Goal: Transaction & Acquisition: Download file/media

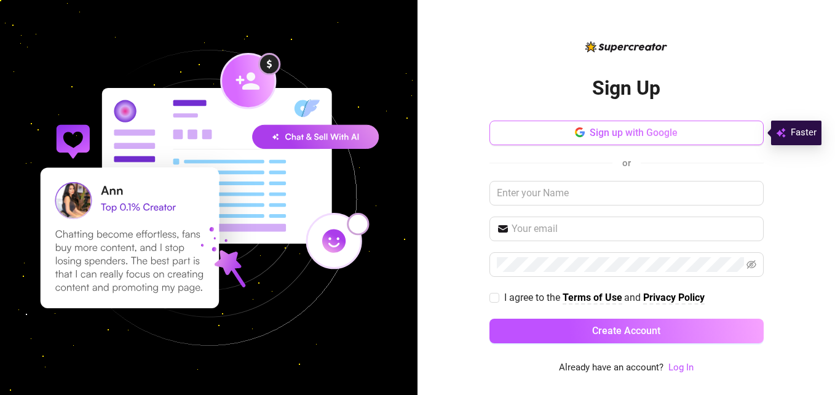
click at [621, 124] on button "Sign up with Google" at bounding box center [626, 132] width 274 height 25
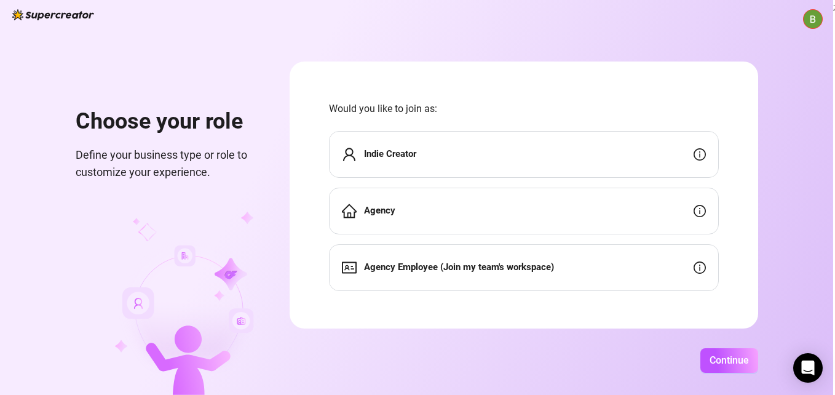
scroll to position [2, 0]
click at [438, 155] on div "Indie Creator" at bounding box center [524, 152] width 390 height 47
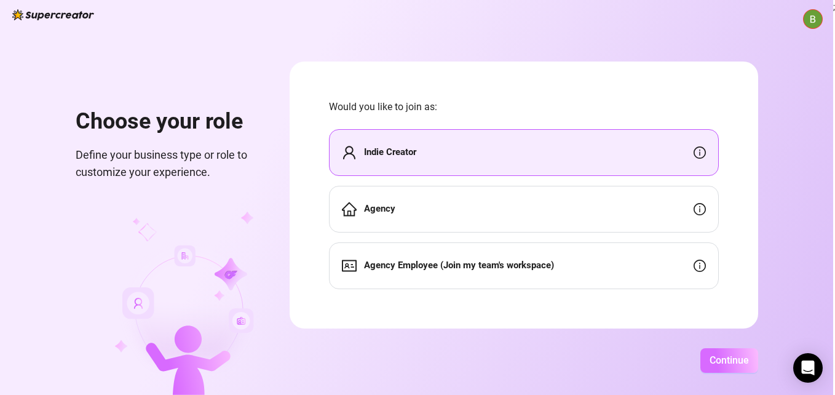
click at [727, 354] on span "Continue" at bounding box center [728, 360] width 39 height 12
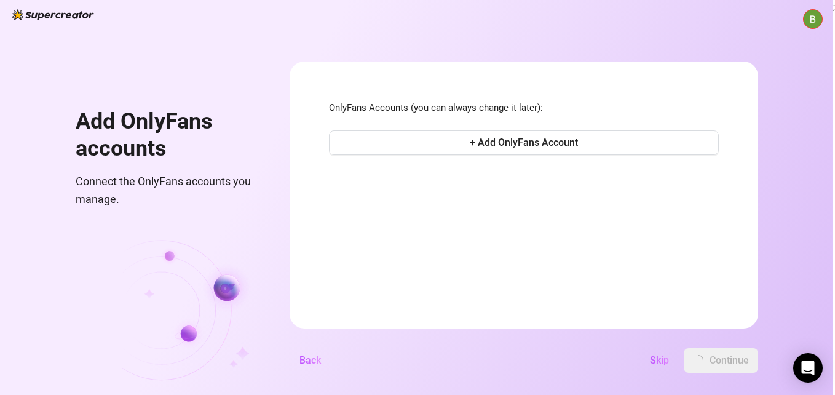
scroll to position [0, 0]
click at [678, 360] on span "Skip" at bounding box center [675, 360] width 19 height 12
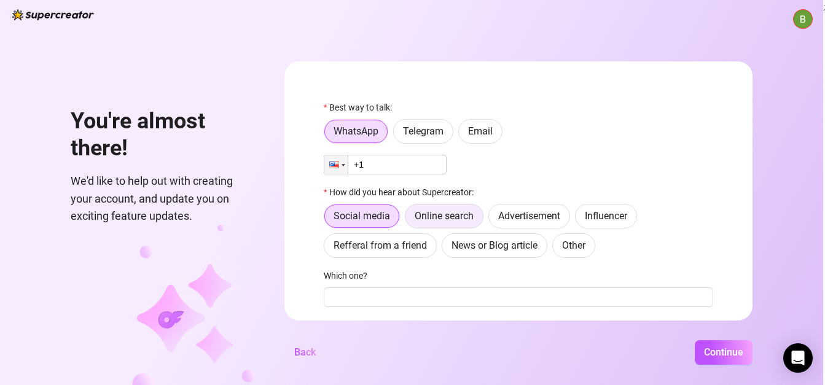
click at [456, 220] on span "Online search" at bounding box center [444, 216] width 59 height 12
click at [409, 219] on input "Online search" at bounding box center [409, 219] width 0 height 0
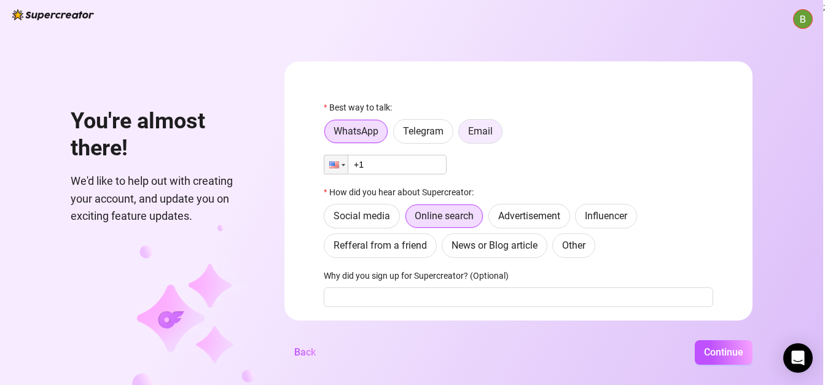
click at [490, 135] on span "Email" at bounding box center [480, 131] width 25 height 12
click at [462, 135] on input "Email" at bounding box center [462, 135] width 0 height 0
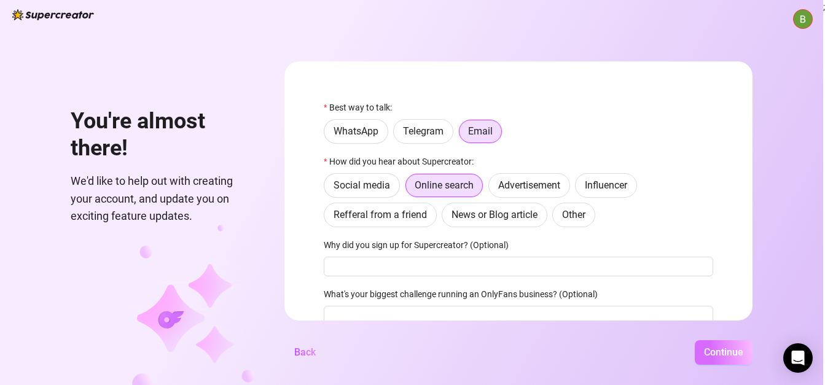
click at [709, 358] on span "Continue" at bounding box center [723, 353] width 39 height 12
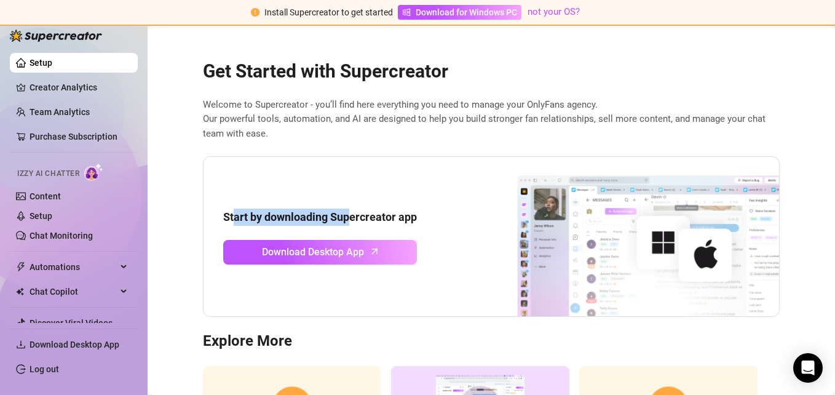
drag, startPoint x: 347, startPoint y: 195, endPoint x: 219, endPoint y: 167, distance: 131.1
click at [219, 167] on div "Start by downloading Supercreator app Download Desktop App" at bounding box center [491, 236] width 577 height 161
click at [216, 163] on div "Start by downloading Supercreator app Download Desktop App" at bounding box center [491, 236] width 577 height 161
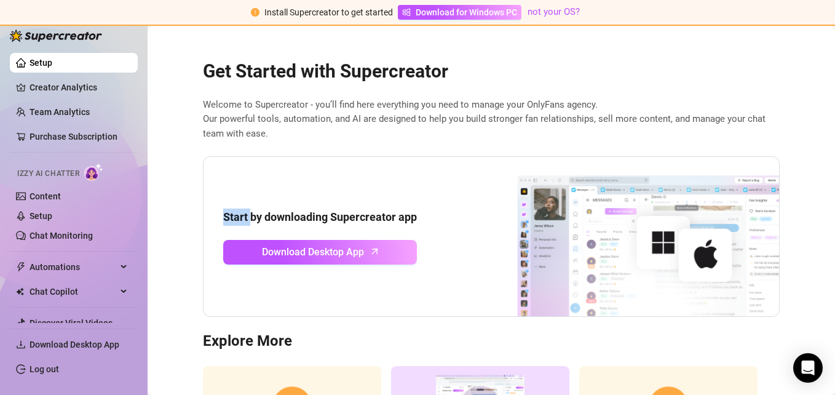
click at [216, 163] on div "Start by downloading Supercreator app Download Desktop App" at bounding box center [491, 236] width 577 height 161
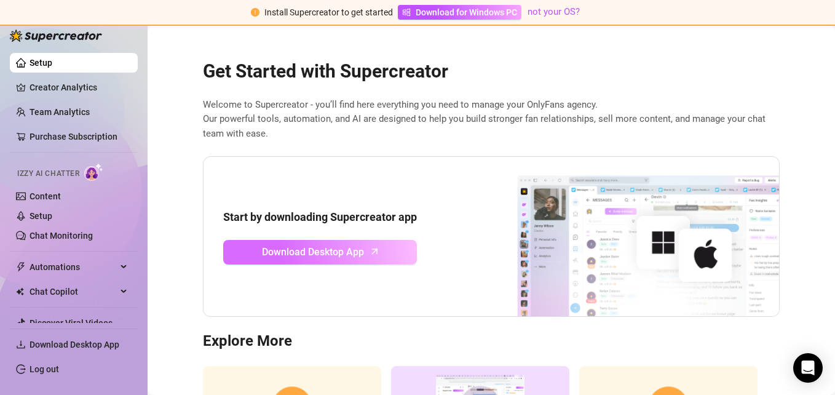
click at [267, 247] on span "Download Desktop App" at bounding box center [313, 251] width 102 height 15
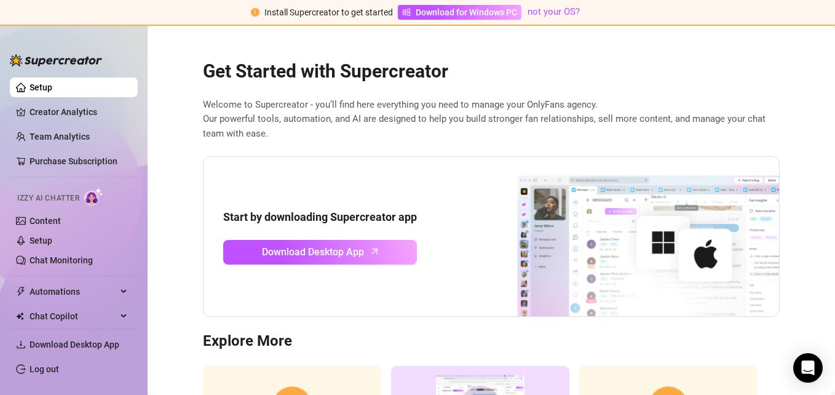
scroll to position [138, 0]
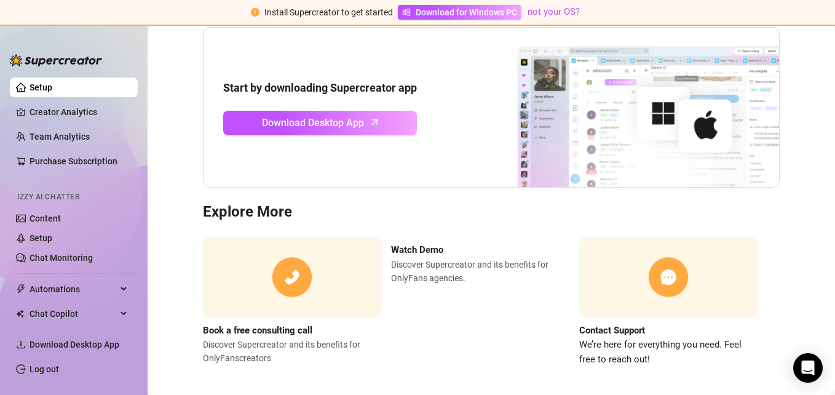
scroll to position [138, 0]
